Goal: Book appointment/travel/reservation

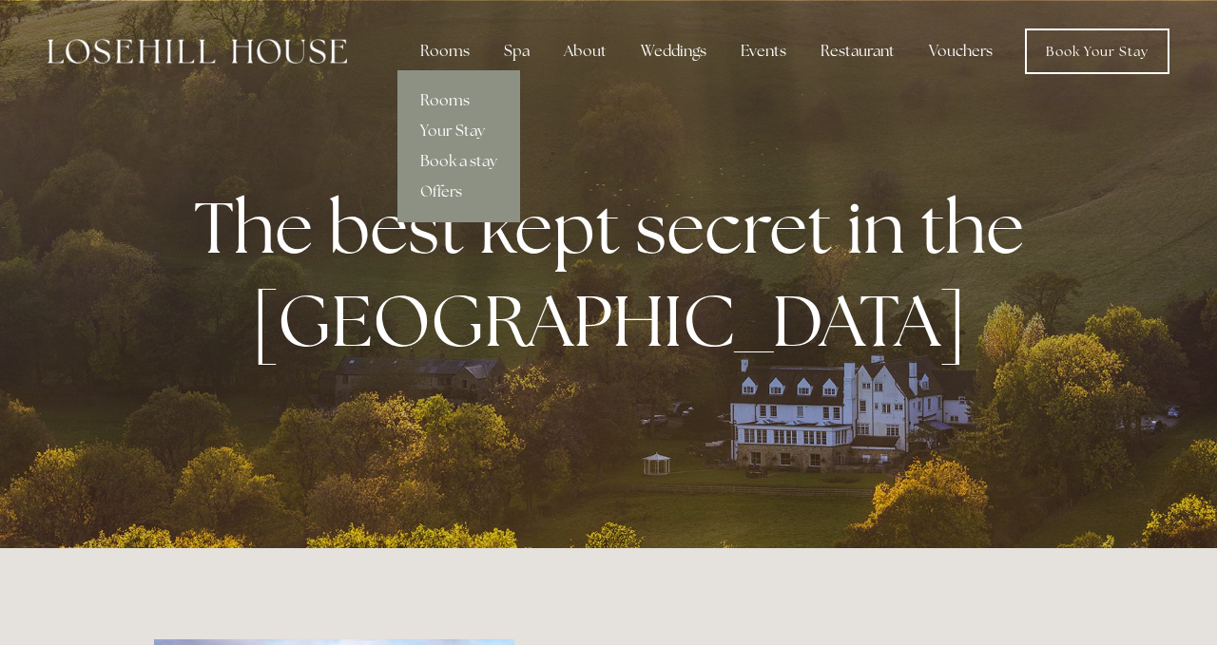
click at [442, 105] on link "Rooms" at bounding box center [458, 101] width 123 height 30
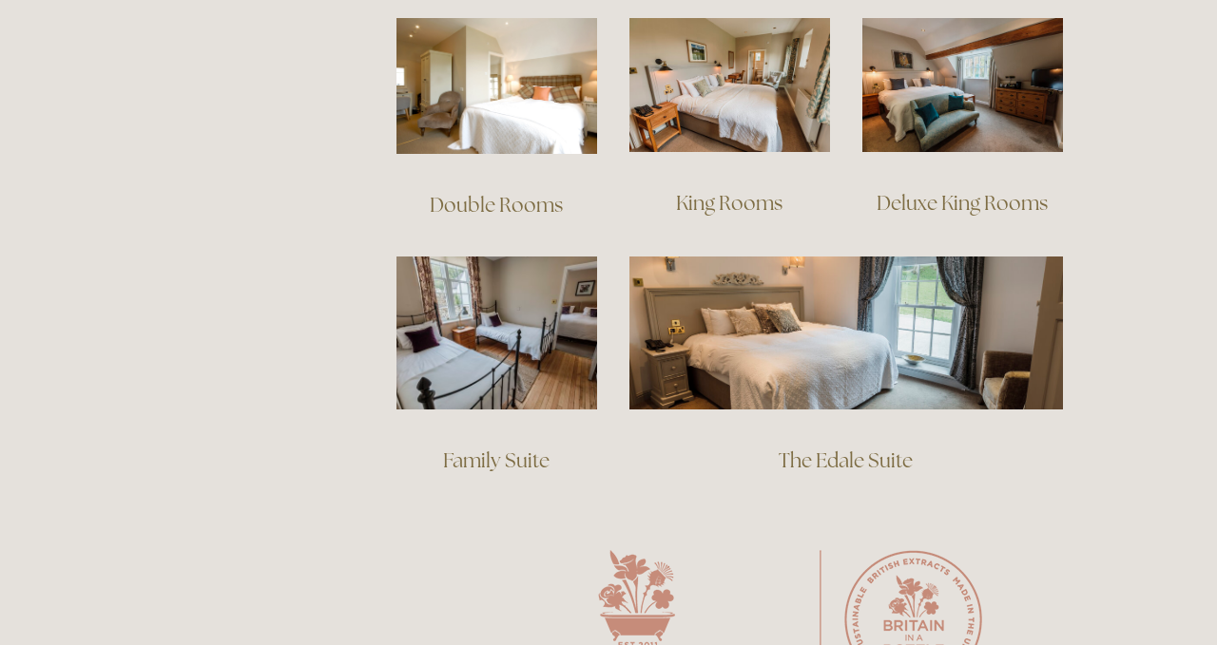
scroll to position [1179, 0]
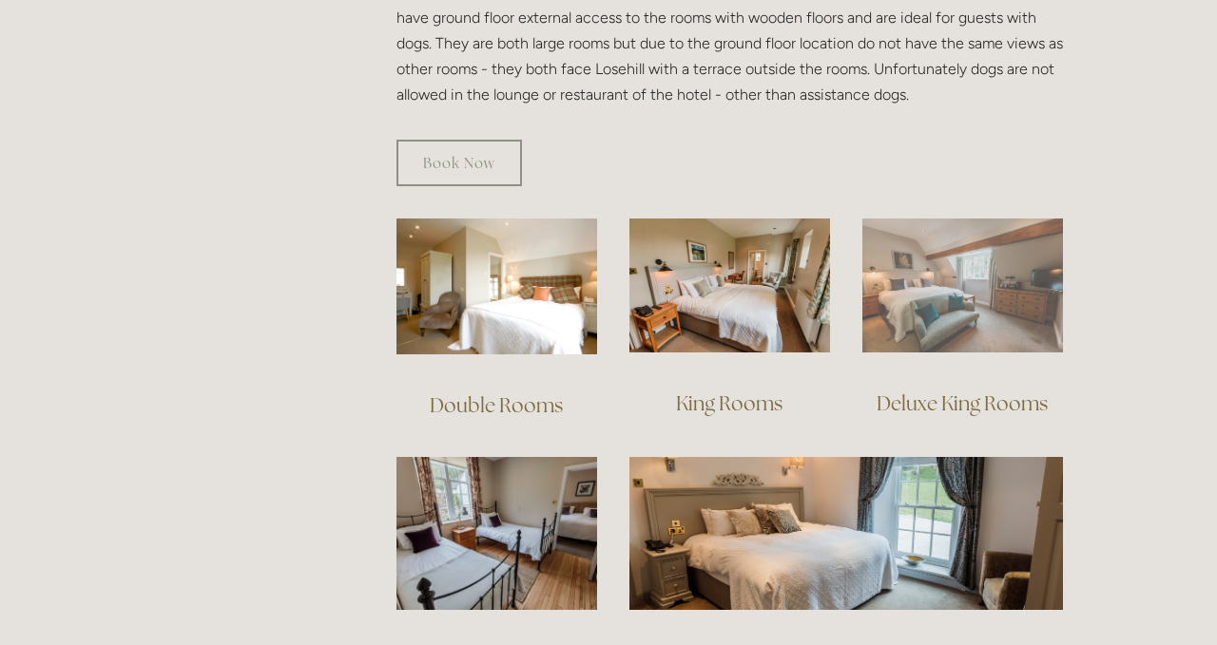
click at [947, 297] on img at bounding box center [962, 286] width 201 height 134
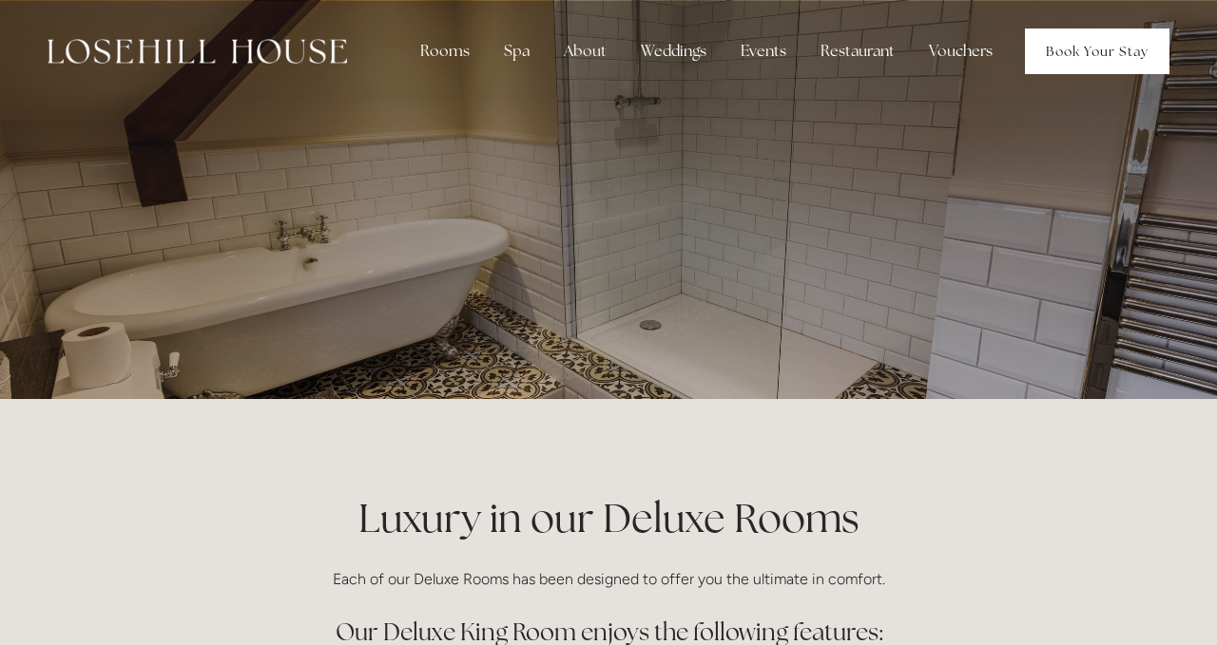
click at [1089, 56] on link "Book Your Stay" at bounding box center [1097, 52] width 144 height 46
click at [1060, 53] on link "Book Your Stay" at bounding box center [1097, 52] width 144 height 46
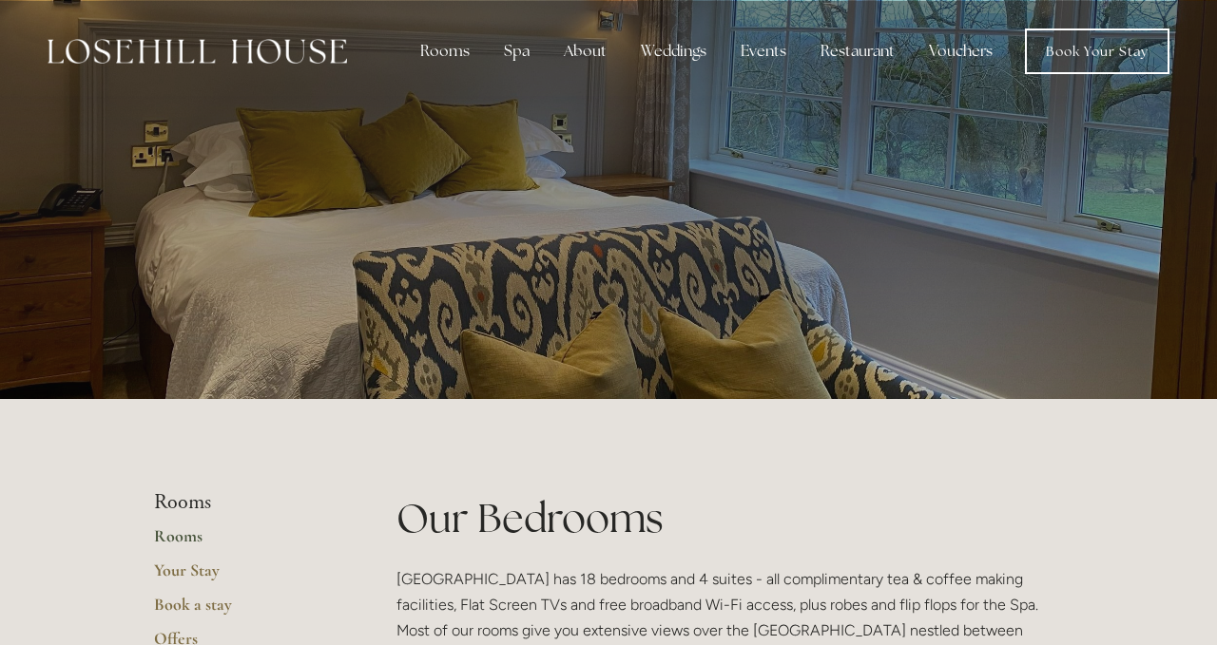
scroll to position [1179, 0]
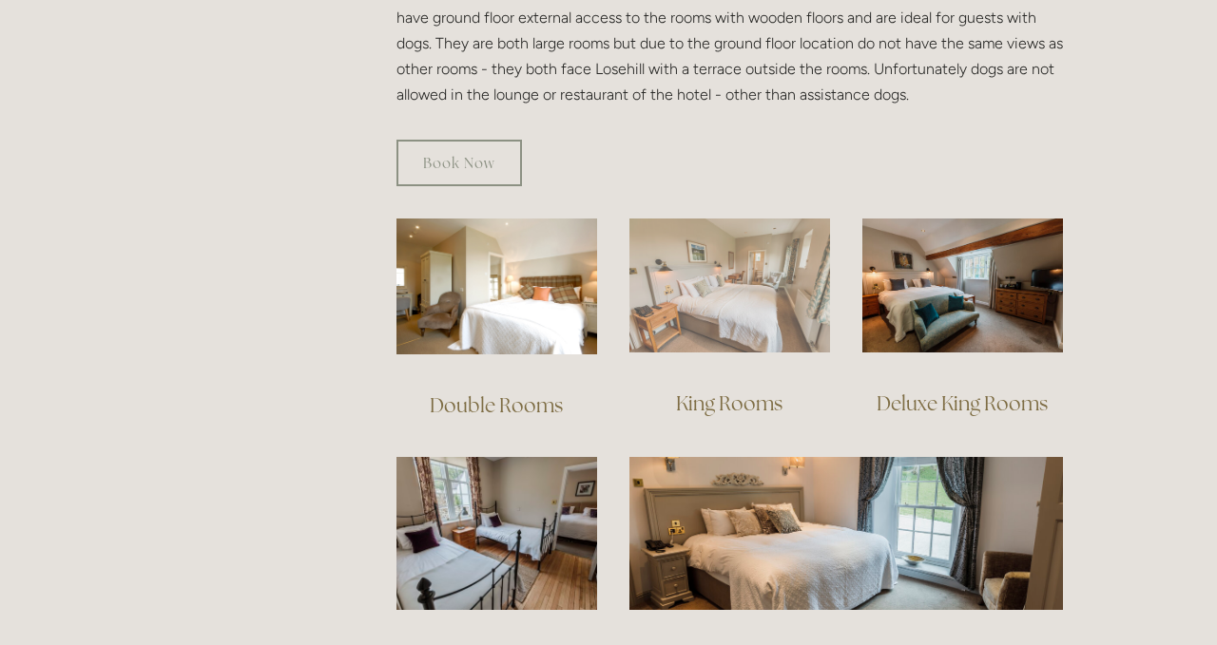
click at [690, 259] on img at bounding box center [729, 286] width 201 height 134
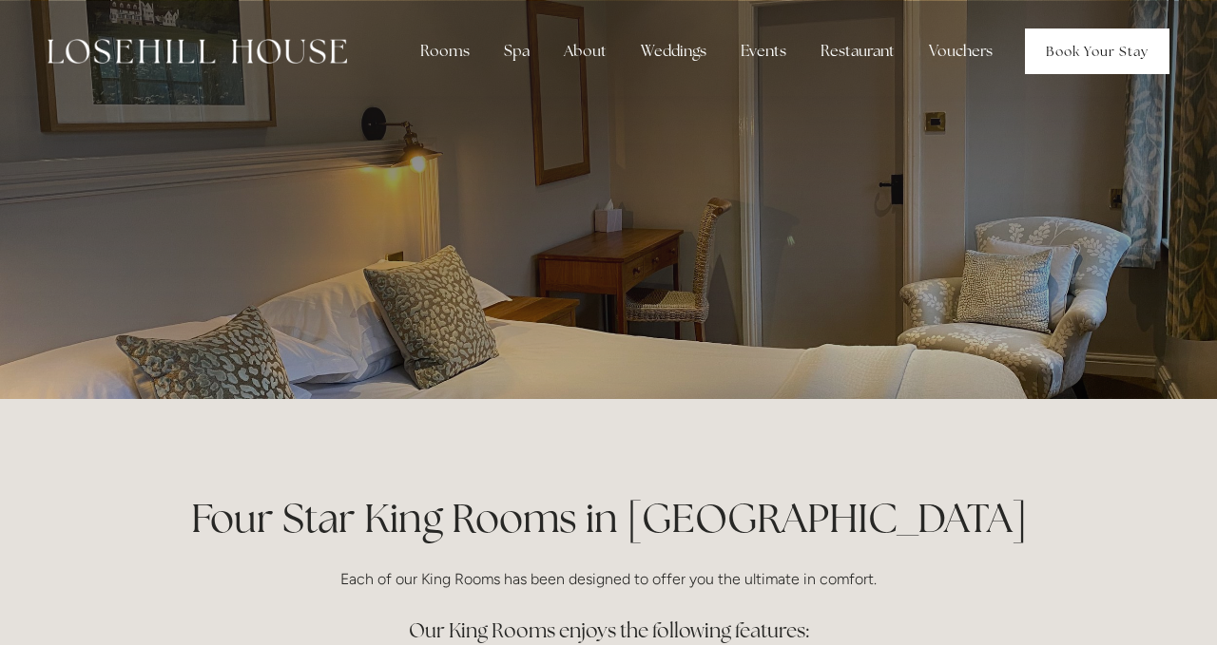
click at [1055, 55] on link "Book Your Stay" at bounding box center [1097, 52] width 144 height 46
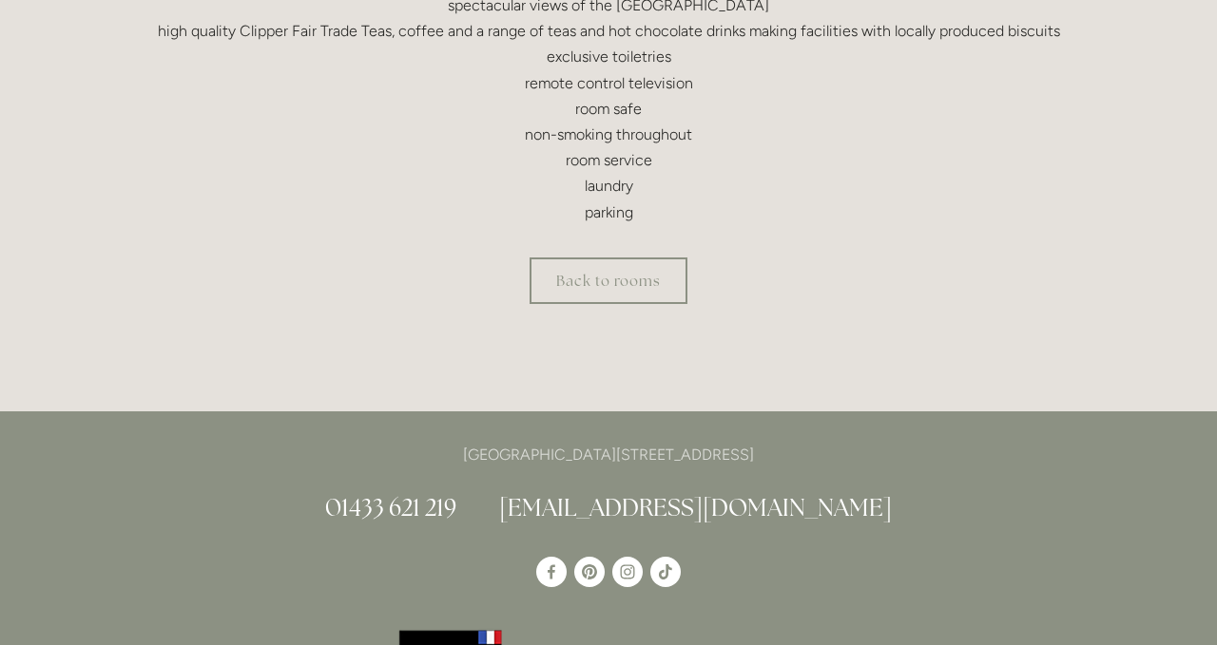
scroll to position [794, 0]
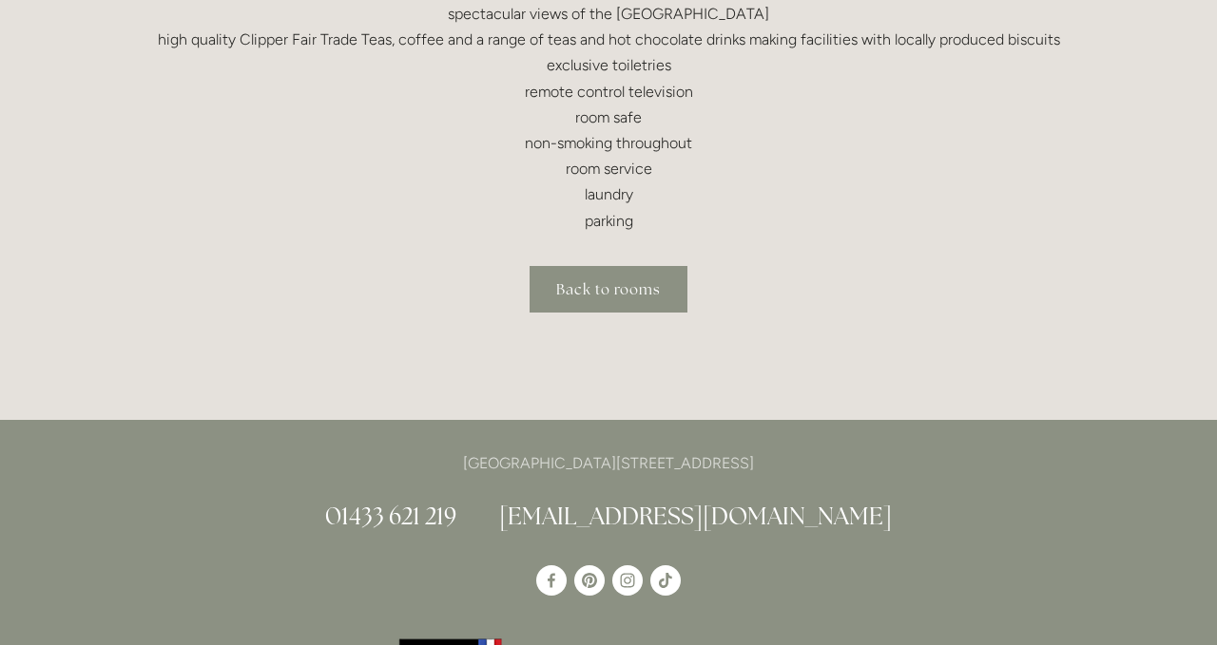
click at [607, 294] on link "Back to rooms" at bounding box center [608, 289] width 158 height 47
